Goal: Task Accomplishment & Management: Use online tool/utility

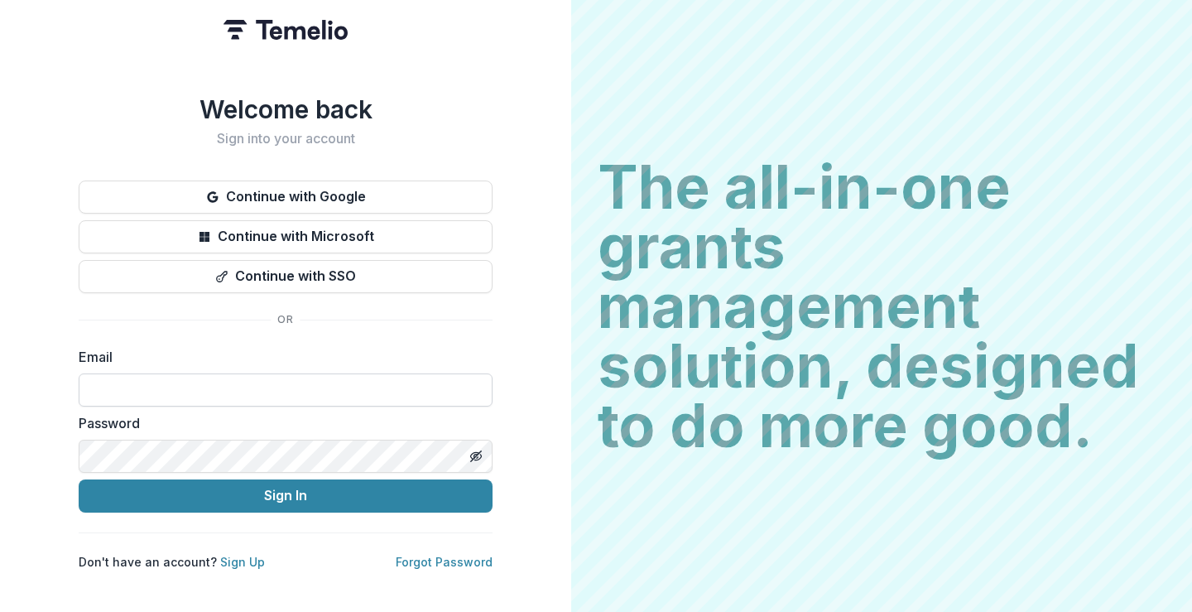
click at [235, 378] on input at bounding box center [286, 389] width 414 height 33
type input "**********"
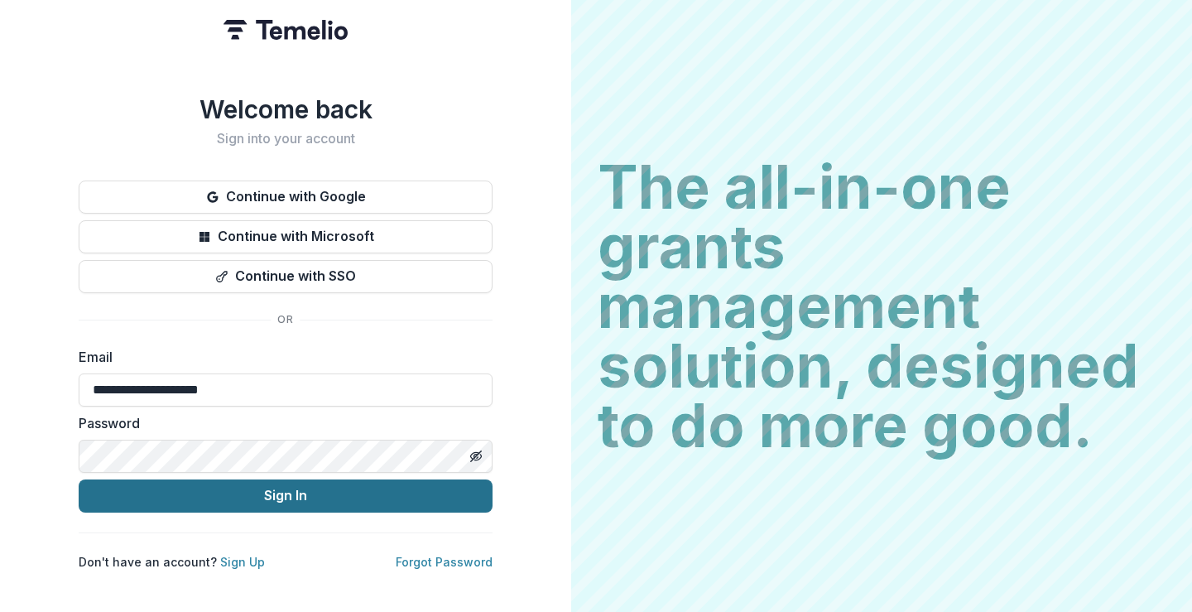
click at [255, 489] on button "Sign In" at bounding box center [286, 495] width 414 height 33
